Goal: Information Seeking & Learning: Check status

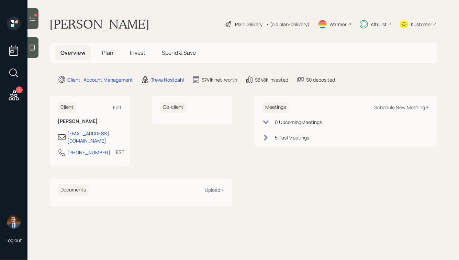
click at [139, 54] on span "Invest" at bounding box center [137, 53] width 15 height 8
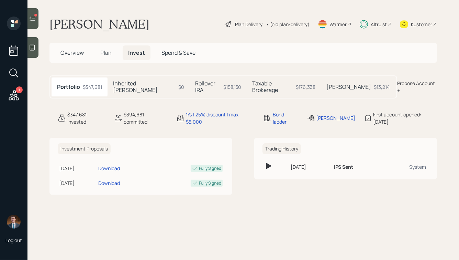
click at [223, 84] on div "$158,130" at bounding box center [232, 86] width 18 height 7
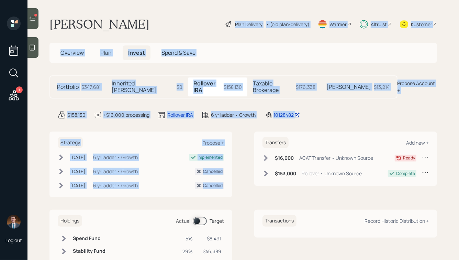
drag, startPoint x: 339, startPoint y: 118, endPoint x: 172, endPoint y: 8, distance: 200.4
click at [173, 9] on main "[PERSON_NAME] Plan Delivery • (old plan-delivery) Warmer Altruist Kustomer Over…" at bounding box center [244, 130] width 432 height 260
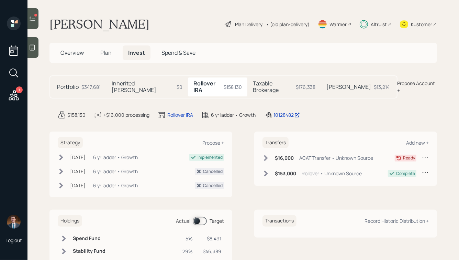
click at [153, 20] on div "[PERSON_NAME] Plan Delivery • (old plan-delivery) Warmer Altruist Kustomer" at bounding box center [244, 24] width 388 height 15
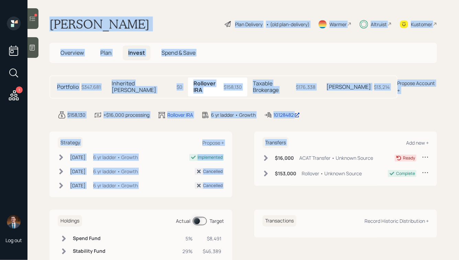
drag, startPoint x: 50, startPoint y: 14, endPoint x: 349, endPoint y: 125, distance: 319.5
click at [349, 125] on main "[PERSON_NAME] Plan Delivery • (old plan-delivery) Warmer Altruist Kustomer Over…" at bounding box center [244, 130] width 432 height 260
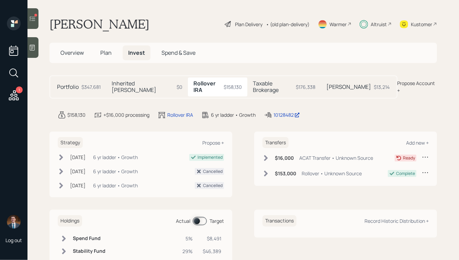
click at [264, 81] on h5 "Taxable Brokerage" at bounding box center [273, 86] width 41 height 13
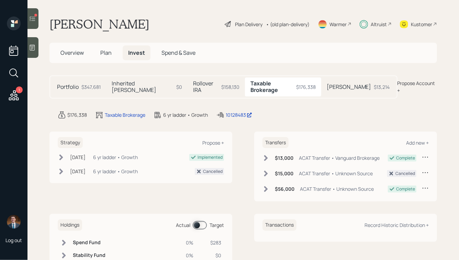
click at [32, 19] on icon at bounding box center [33, 18] width 6 height 5
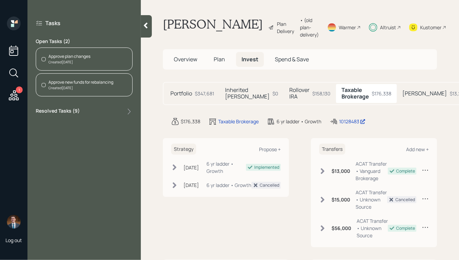
drag, startPoint x: 69, startPoint y: 61, endPoint x: 84, endPoint y: 18, distance: 46.0
click at [84, 18] on div "Tasks Open Tasks ( 2 ) Approve plan changes Created [DATE] Approve new funds fo…" at bounding box center [84, 68] width 113 height 102
click at [77, 86] on div "Created [DATE]" at bounding box center [80, 87] width 65 height 5
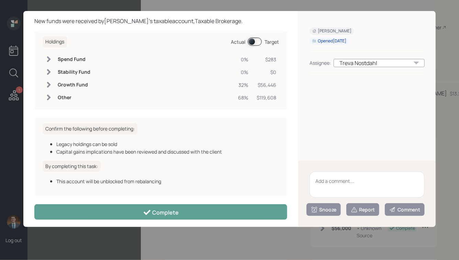
scroll to position [35, 0]
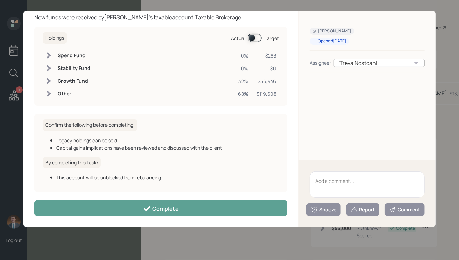
click at [254, 37] on span at bounding box center [255, 38] width 14 height 8
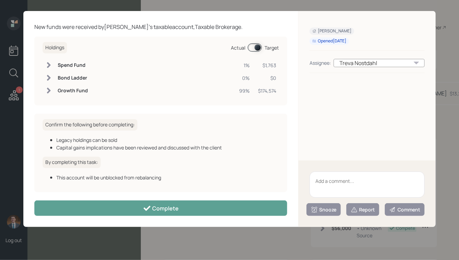
click at [258, 47] on span at bounding box center [255, 47] width 14 height 8
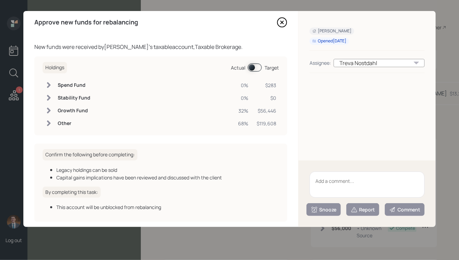
scroll to position [0, 0]
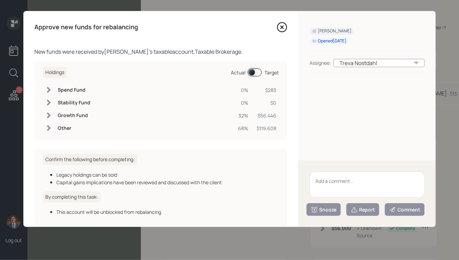
click at [282, 28] on icon at bounding box center [282, 27] width 3 height 3
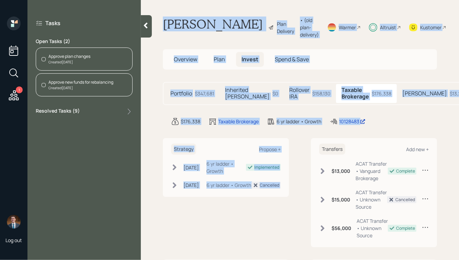
drag, startPoint x: 162, startPoint y: 20, endPoint x: 321, endPoint y: 154, distance: 208.1
click at [321, 154] on main "[PERSON_NAME] Plan Delivery • (old plan-delivery) Warmer Altruist Kustomer Over…" at bounding box center [300, 130] width 318 height 260
click at [370, 137] on main "[PERSON_NAME] Plan Delivery • (old plan-delivery) Warmer Altruist Kustomer Over…" at bounding box center [300, 130] width 318 height 260
drag, startPoint x: 387, startPoint y: 136, endPoint x: 187, endPoint y: 4, distance: 239.5
click at [188, 4] on main "[PERSON_NAME] Plan Delivery • (old plan-delivery) Warmer Altruist Kustomer Over…" at bounding box center [300, 130] width 318 height 260
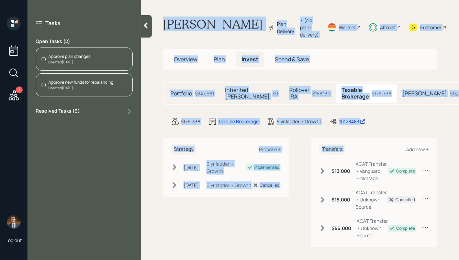
click at [184, 23] on h1 "[PERSON_NAME]" at bounding box center [213, 28] width 100 height 22
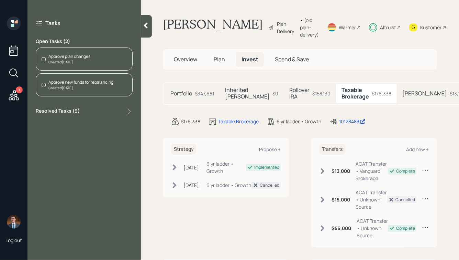
click at [144, 27] on icon at bounding box center [145, 25] width 7 height 7
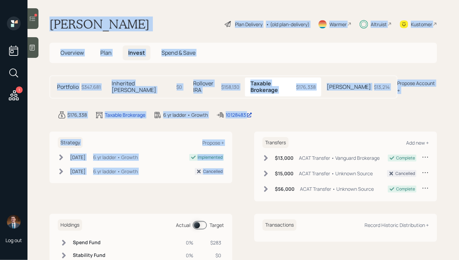
drag, startPoint x: 48, startPoint y: 22, endPoint x: 298, endPoint y: 113, distance: 265.9
click at [298, 113] on main "[PERSON_NAME] Plan Delivery • (old plan-delivery) Warmer Altruist Kustomer Over…" at bounding box center [244, 130] width 432 height 260
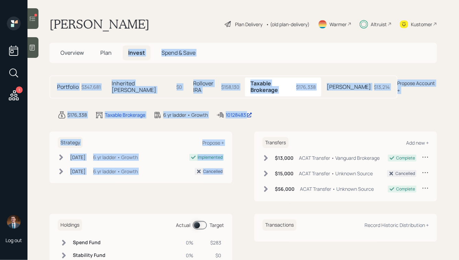
drag, startPoint x: 238, startPoint y: 173, endPoint x: 136, endPoint y: 37, distance: 169.2
click at [136, 37] on main "[PERSON_NAME] Plan Delivery • (old plan-delivery) Warmer Altruist Kustomer Over…" at bounding box center [244, 130] width 432 height 260
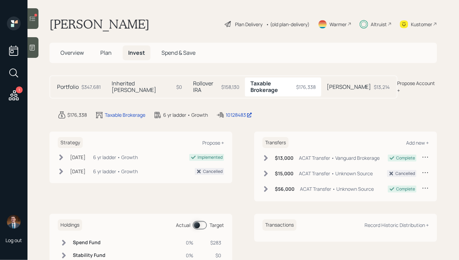
click at [113, 29] on h1 "[PERSON_NAME]" at bounding box center [100, 24] width 100 height 15
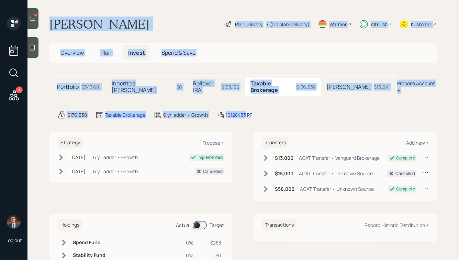
drag, startPoint x: 49, startPoint y: 22, endPoint x: 288, endPoint y: 110, distance: 255.1
click at [288, 110] on main "[PERSON_NAME] Plan Delivery • (old plan-delivery) Warmer Altruist Kustomer Over…" at bounding box center [244, 130] width 432 height 260
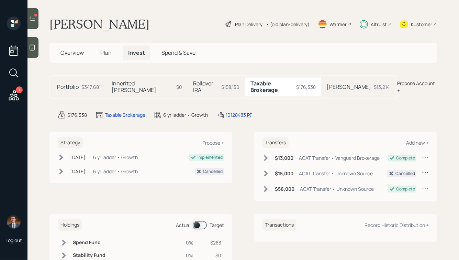
click at [288, 111] on div "$176,338 Taxable Brokerage 6 yr ladder • Growth 10128483" at bounding box center [248, 115] width 380 height 8
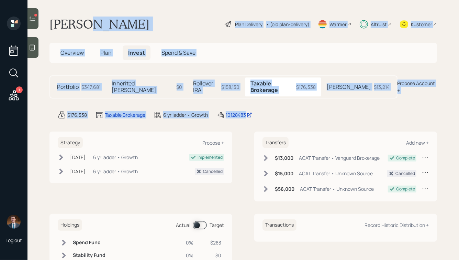
drag, startPoint x: 269, startPoint y: 110, endPoint x: 86, endPoint y: 22, distance: 203.5
click at [86, 22] on main "[PERSON_NAME] Plan Delivery • (old plan-delivery) Warmer Altruist Kustomer Over…" at bounding box center [244, 130] width 432 height 260
click at [86, 22] on h1 "[PERSON_NAME]" at bounding box center [100, 24] width 100 height 15
